Goal: Information Seeking & Learning: Learn about a topic

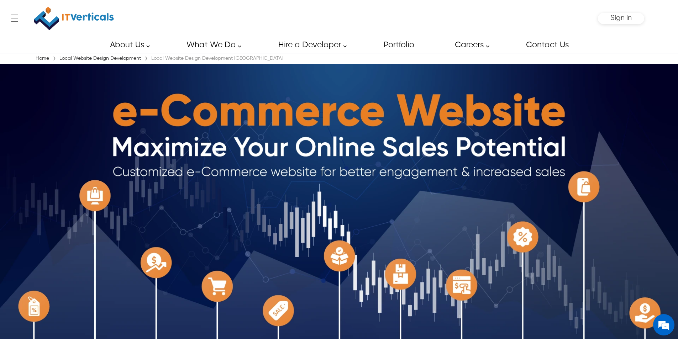
click at [114, 59] on link "Local Website Design Development" at bounding box center [100, 58] width 85 height 5
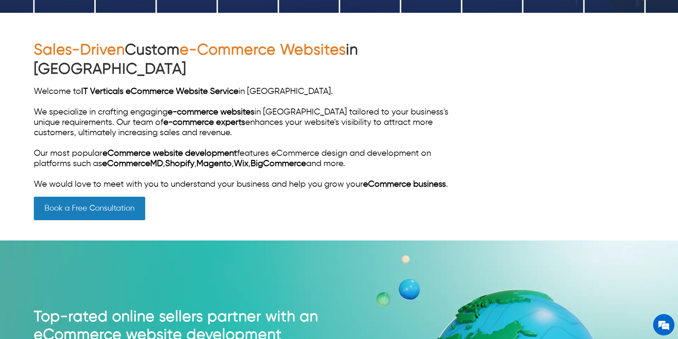
scroll to position [320, 0]
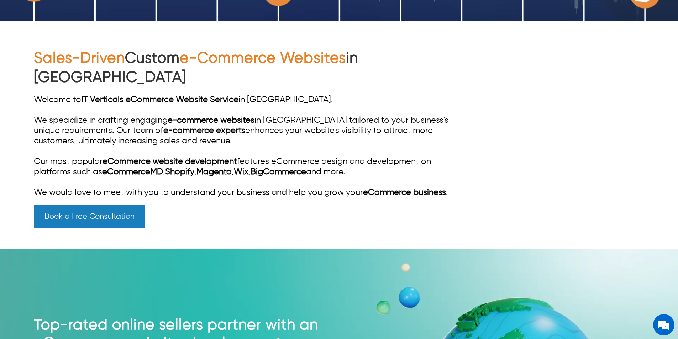
click at [217, 56] on span "e-Commerce Websites" at bounding box center [263, 58] width 166 height 15
click at [215, 62] on span "e-Commerce Websites" at bounding box center [263, 58] width 166 height 15
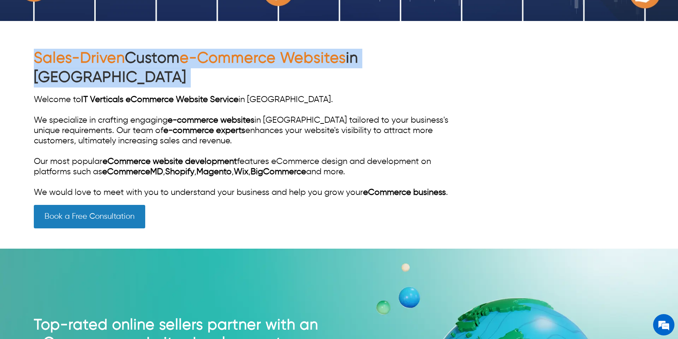
click at [215, 62] on span "e-Commerce Websites" at bounding box center [263, 58] width 166 height 15
click at [211, 62] on span "e-Commerce Websites" at bounding box center [263, 58] width 166 height 15
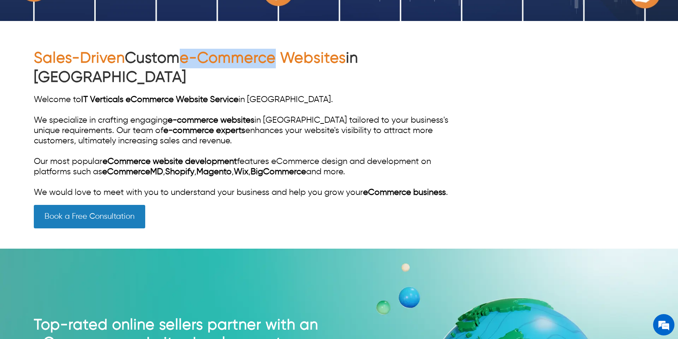
drag, startPoint x: 190, startPoint y: 60, endPoint x: 281, endPoint y: 62, distance: 91.8
click at [281, 62] on span "e-Commerce Websites" at bounding box center [263, 58] width 166 height 15
copy span "e-Commerce"
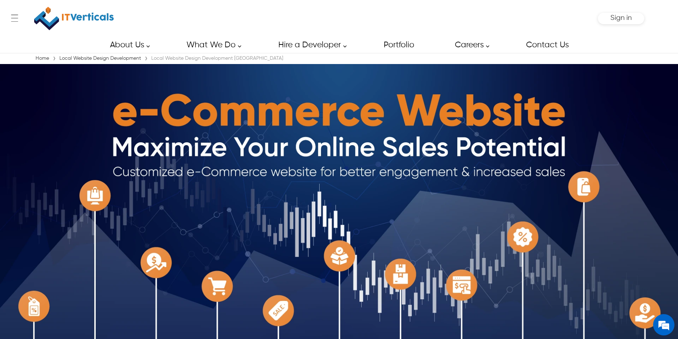
click at [74, 58] on link "Local Website Design Development" at bounding box center [100, 58] width 85 height 5
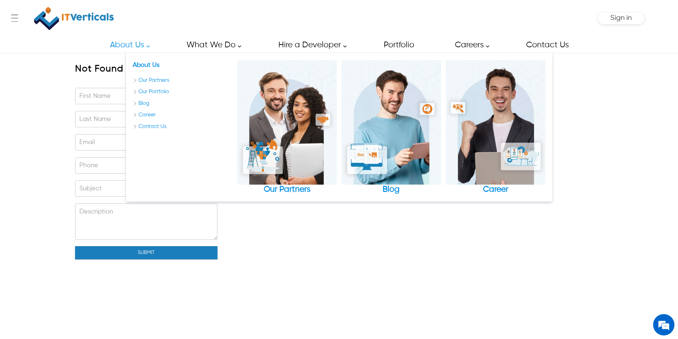
click at [117, 25] on div "← Menu Startup Solutions Software Development Digital Marketing Services IT Sta…" at bounding box center [339, 18] width 610 height 37
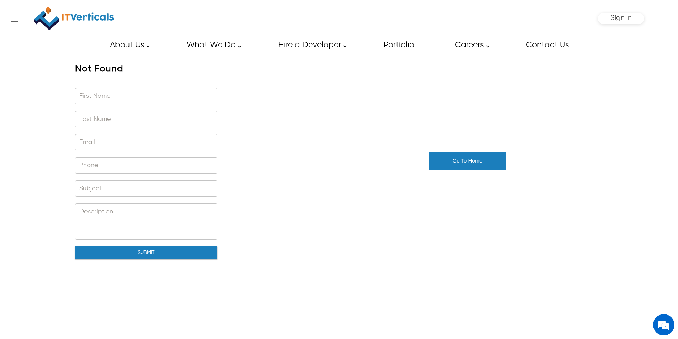
click at [97, 20] on img at bounding box center [74, 19] width 80 height 30
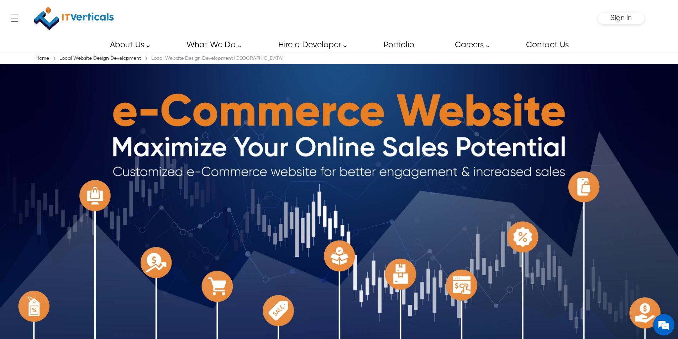
scroll to position [295, 0]
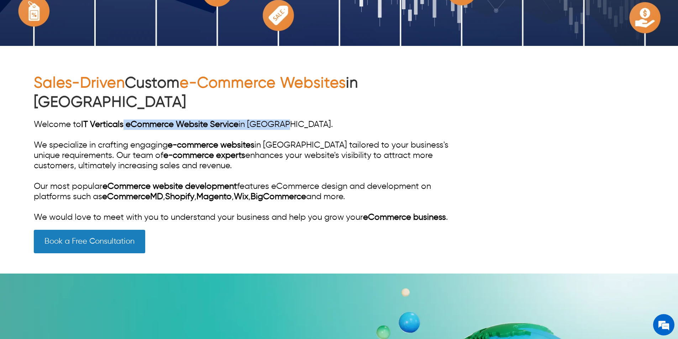
drag, startPoint x: 286, startPoint y: 105, endPoint x: 143, endPoint y: 115, distance: 142.6
click at [126, 120] on div "Welcome to IT Verticals eCommerce Website Service in Austin. We specialize in c…" at bounding box center [247, 171] width 427 height 103
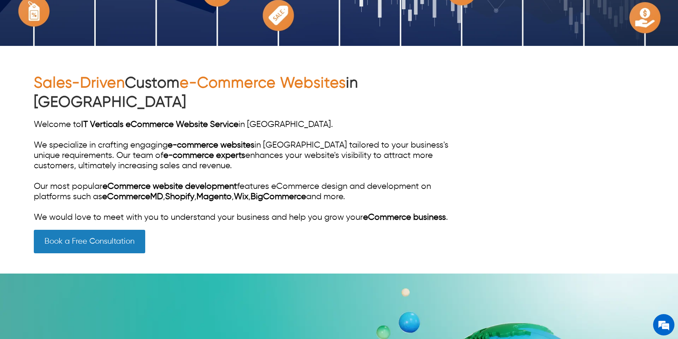
click at [150, 123] on div "Welcome to IT Verticals eCommerce Website Service in Austin. We specialize in c…" at bounding box center [247, 171] width 427 height 103
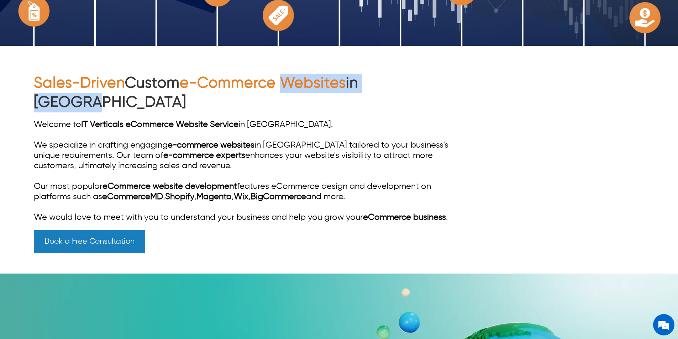
drag, startPoint x: 431, startPoint y: 82, endPoint x: 291, endPoint y: 83, distance: 140.9
click at [291, 83] on h1 "Sales-Driven Custom e-Commerce Websites in Austin" at bounding box center [247, 93] width 427 height 39
copy h1 "Websites in Austin"
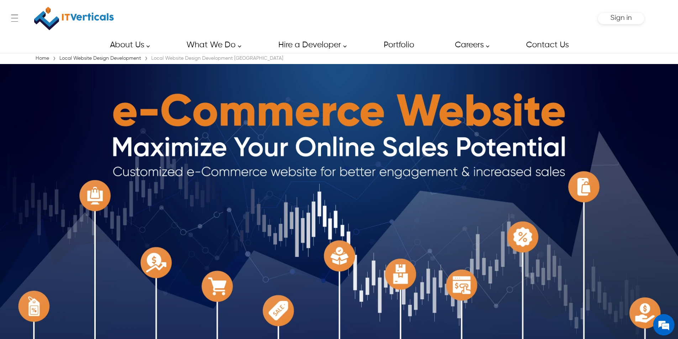
scroll to position [94, 0]
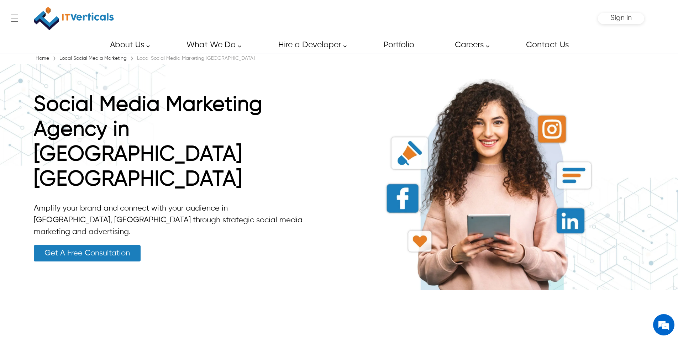
click at [96, 59] on link "Local Social Media Marketing" at bounding box center [93, 58] width 71 height 5
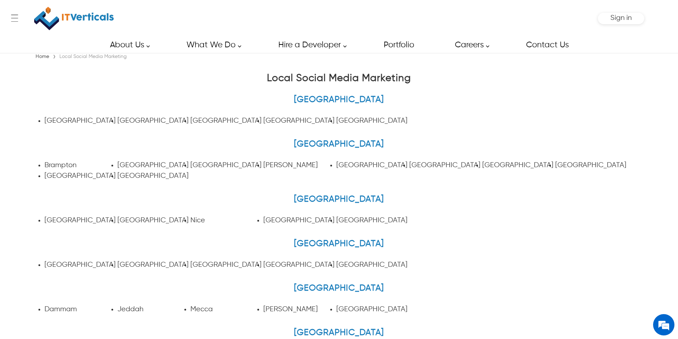
click at [91, 21] on img at bounding box center [74, 19] width 80 height 30
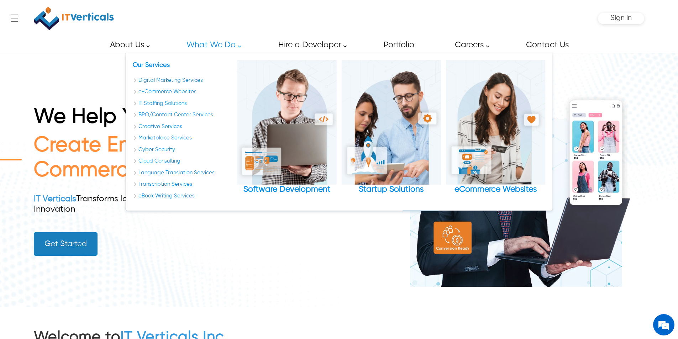
click at [179, 80] on link "Digital Marketing Services" at bounding box center [183, 80] width 100 height 8
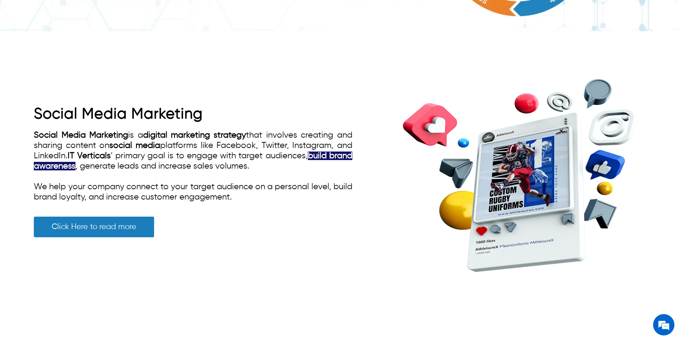
scroll to position [854, 0]
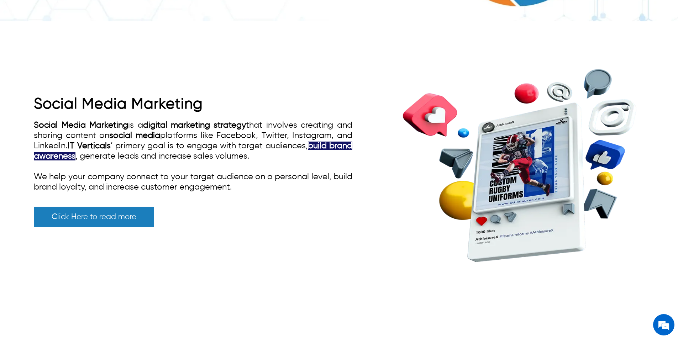
click at [95, 99] on link "Social Media Marketing" at bounding box center [118, 104] width 169 height 15
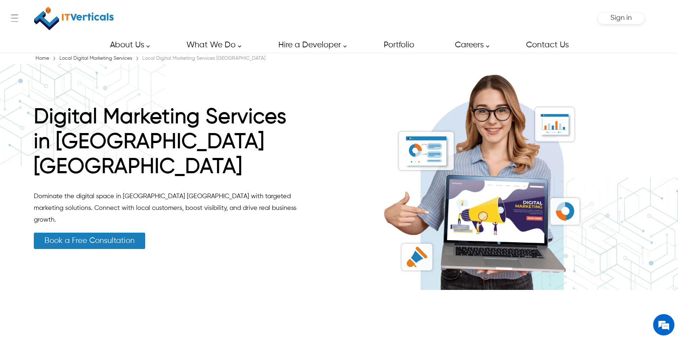
click at [77, 10] on img at bounding box center [74, 19] width 80 height 30
